Goal: Information Seeking & Learning: Compare options

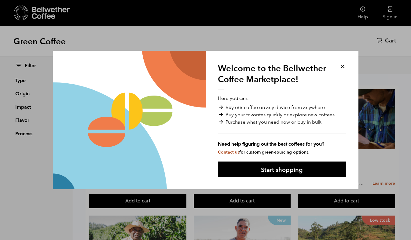
click at [342, 66] on button at bounding box center [342, 66] width 7 height 7
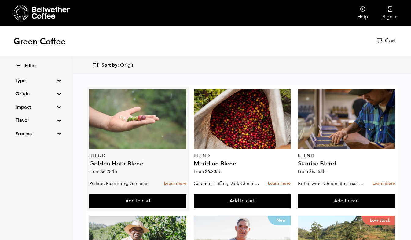
click at [133, 118] on div at bounding box center [137, 119] width 97 height 60
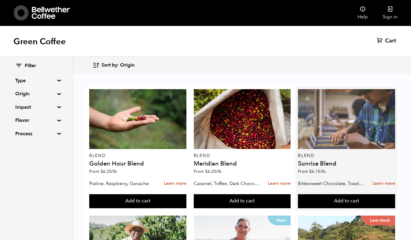
click at [338, 124] on div at bounding box center [346, 119] width 97 height 60
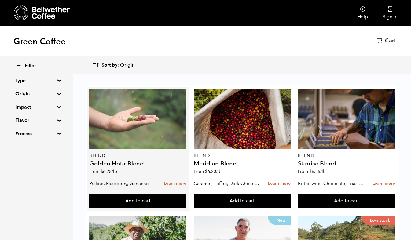
scroll to position [514, 0]
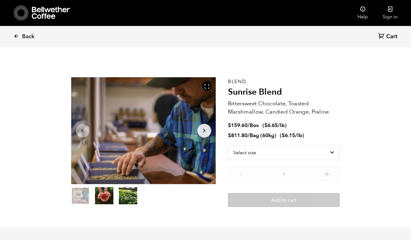
scroll to position [266, 262]
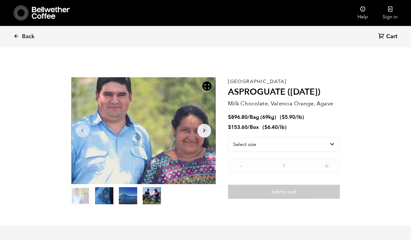
scroll to position [266, 262]
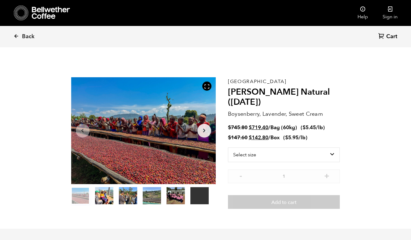
scroll to position [266, 262]
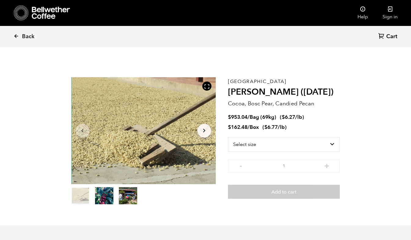
scroll to position [266, 262]
